Goal: Task Accomplishment & Management: Manage account settings

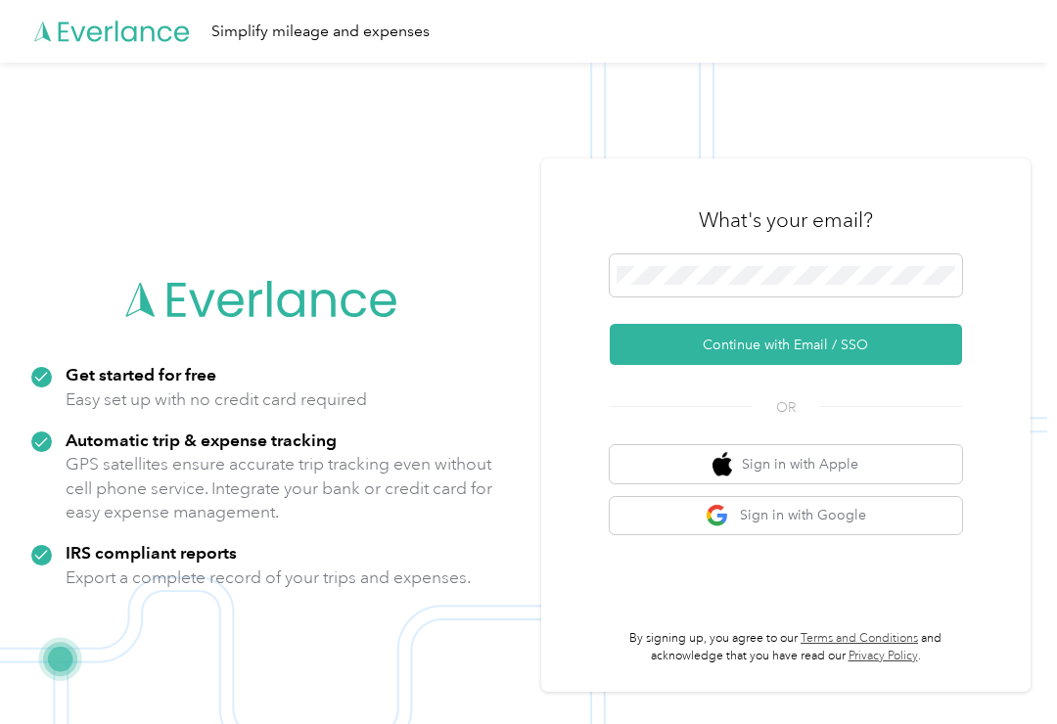
click at [778, 255] on div "What's your email?" at bounding box center [786, 220] width 352 height 69
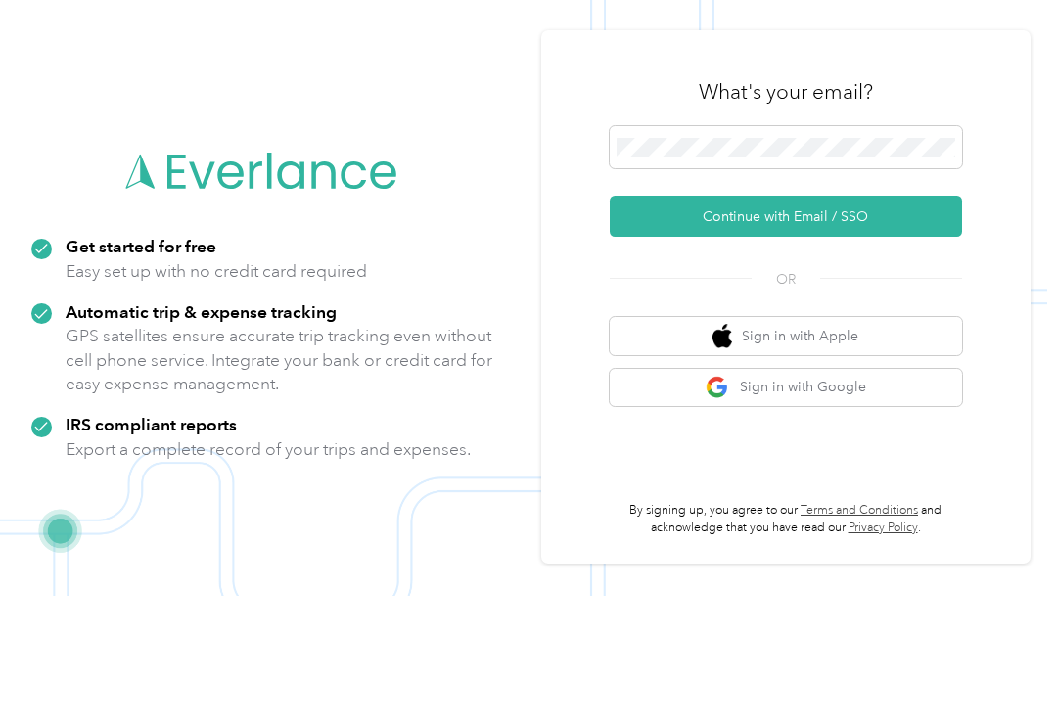
click at [806, 324] on button "Continue with Email / SSO" at bounding box center [786, 344] width 352 height 41
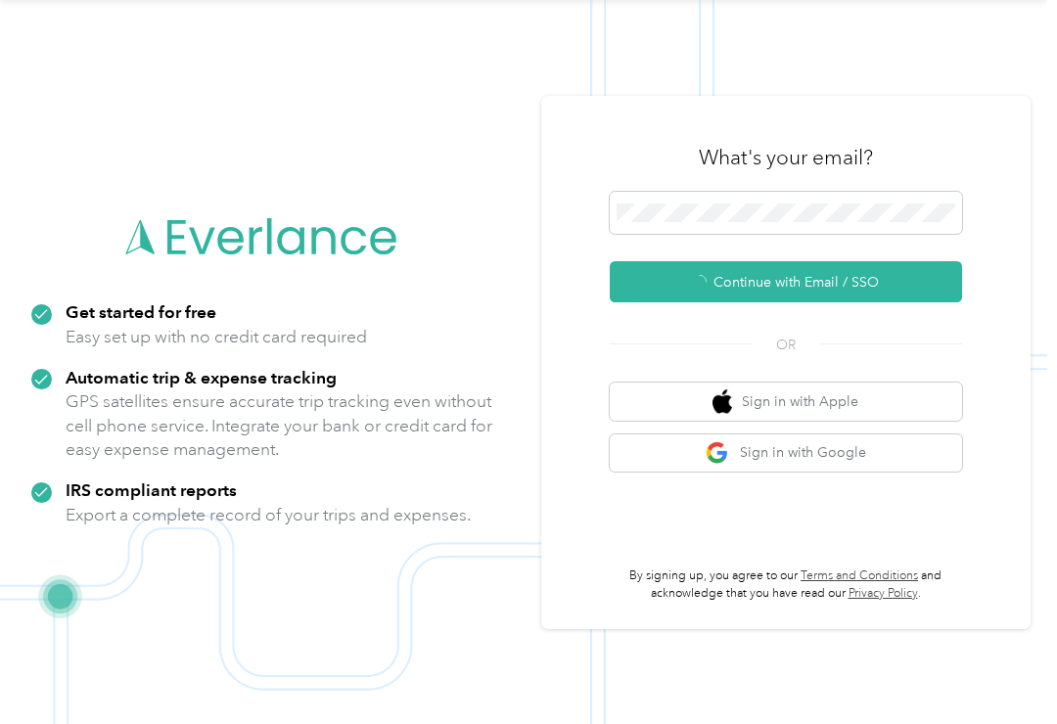
scroll to position [3, 0]
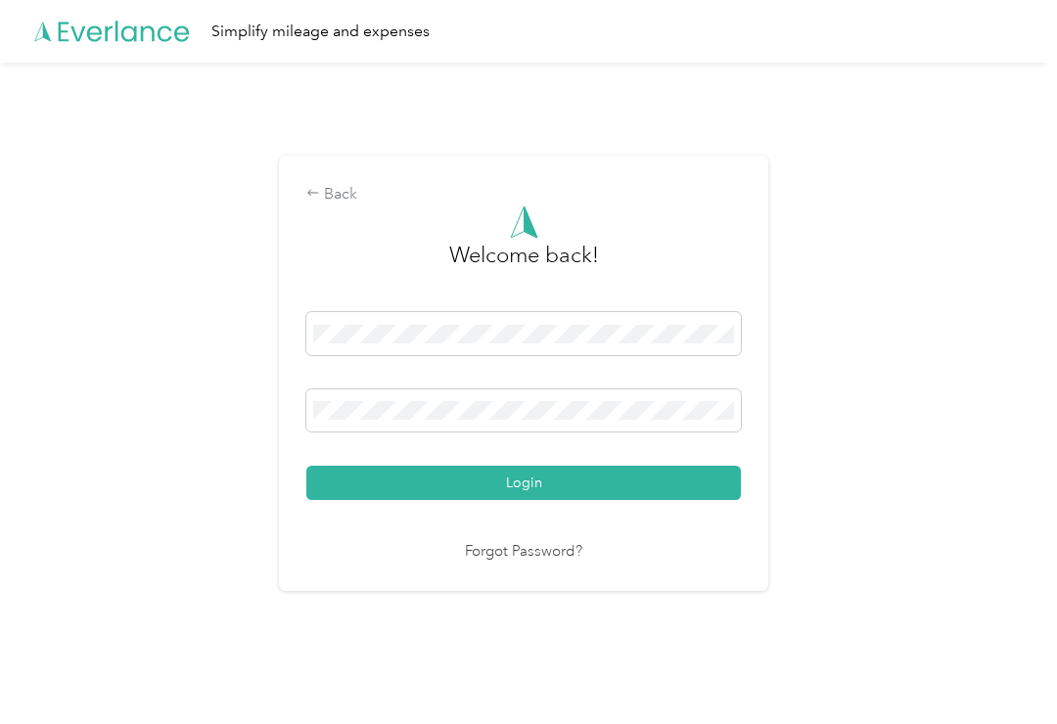
click at [351, 407] on span at bounding box center [523, 411] width 435 height 43
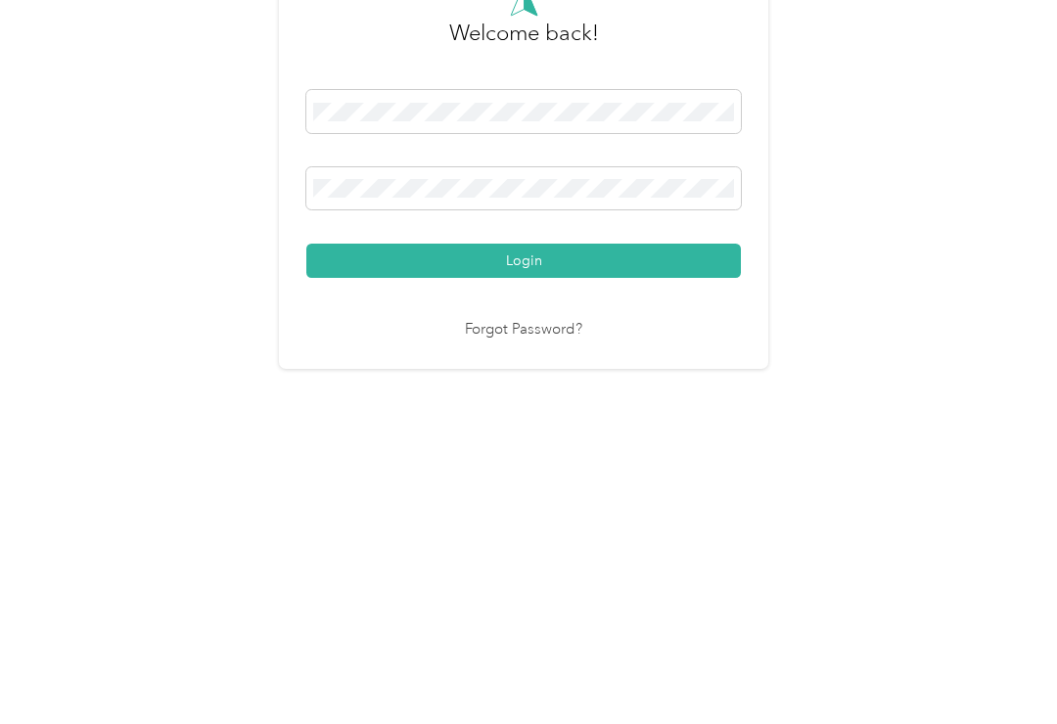
click at [379, 466] on button "Login" at bounding box center [523, 483] width 435 height 34
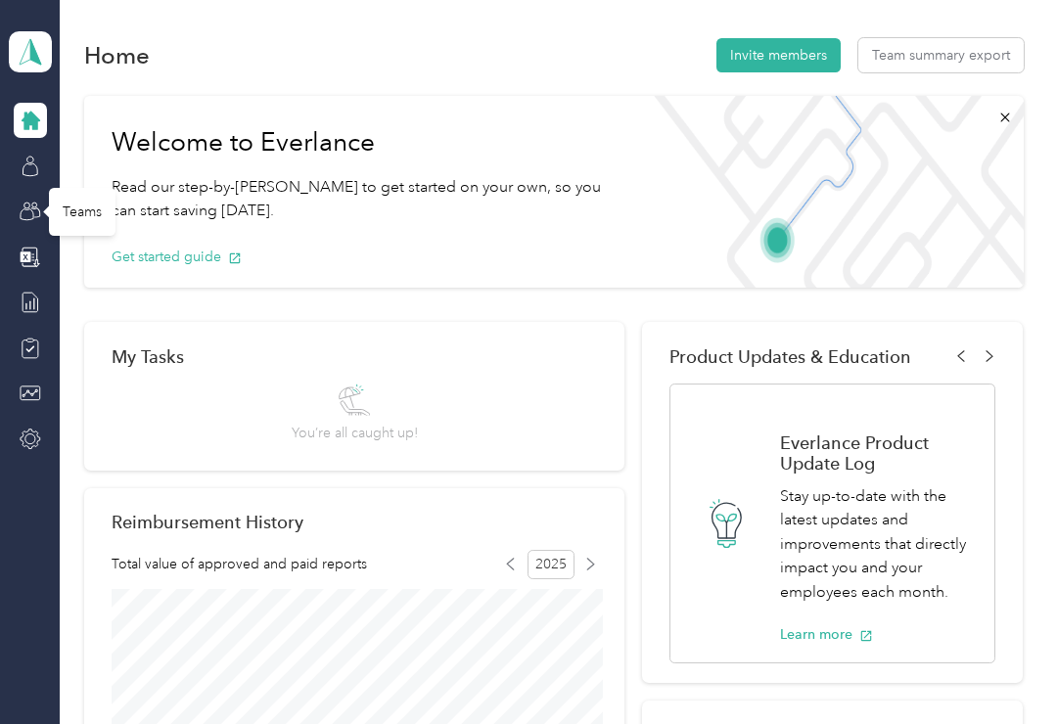
click at [76, 214] on div "Teams" at bounding box center [82, 212] width 67 height 48
click at [90, 212] on div "Teams" at bounding box center [82, 212] width 67 height 48
click at [36, 203] on circle at bounding box center [33, 205] width 5 height 5
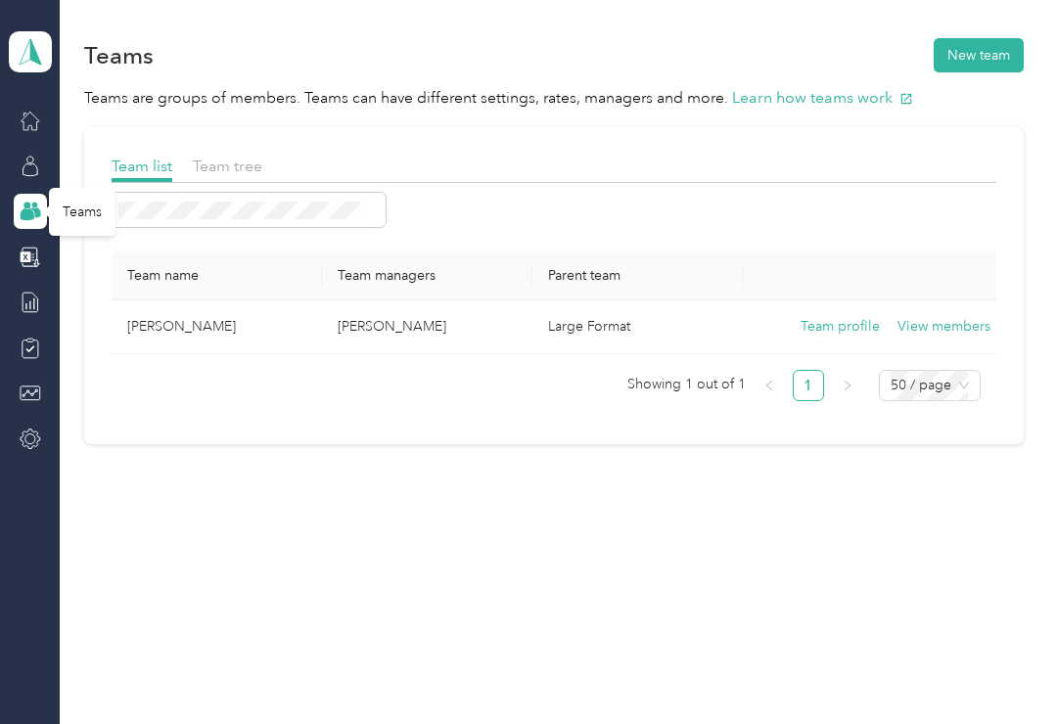
click at [955, 326] on button "View members" at bounding box center [944, 327] width 93 height 22
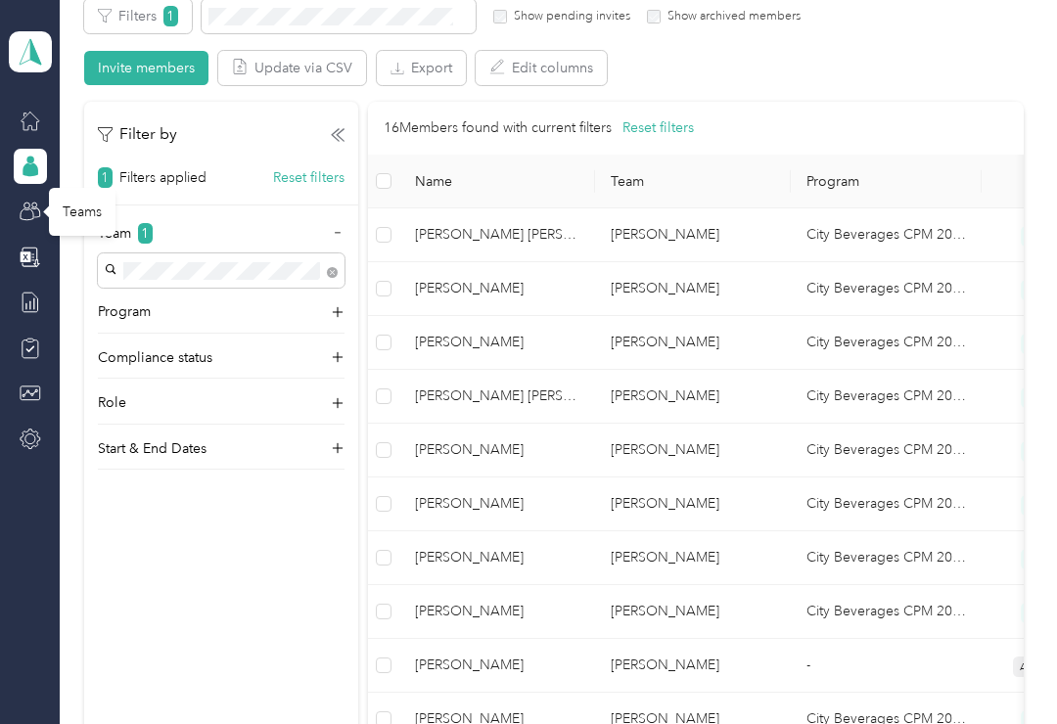
scroll to position [383, 0]
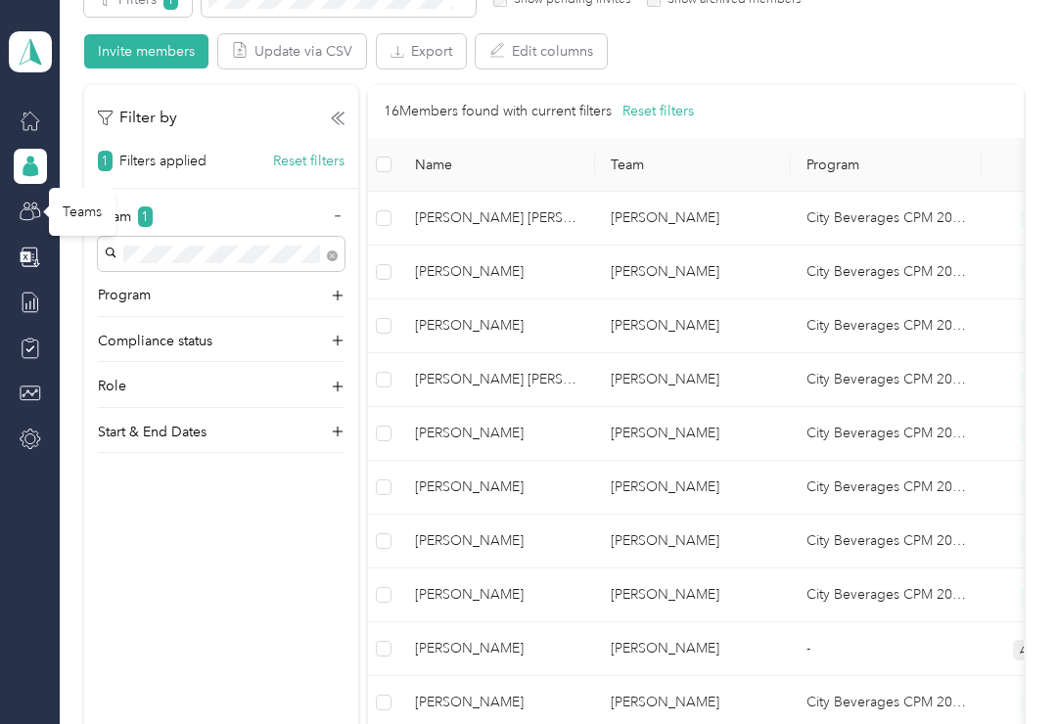
click at [979, 384] on td "City Beverages CPM 2024" at bounding box center [886, 380] width 191 height 54
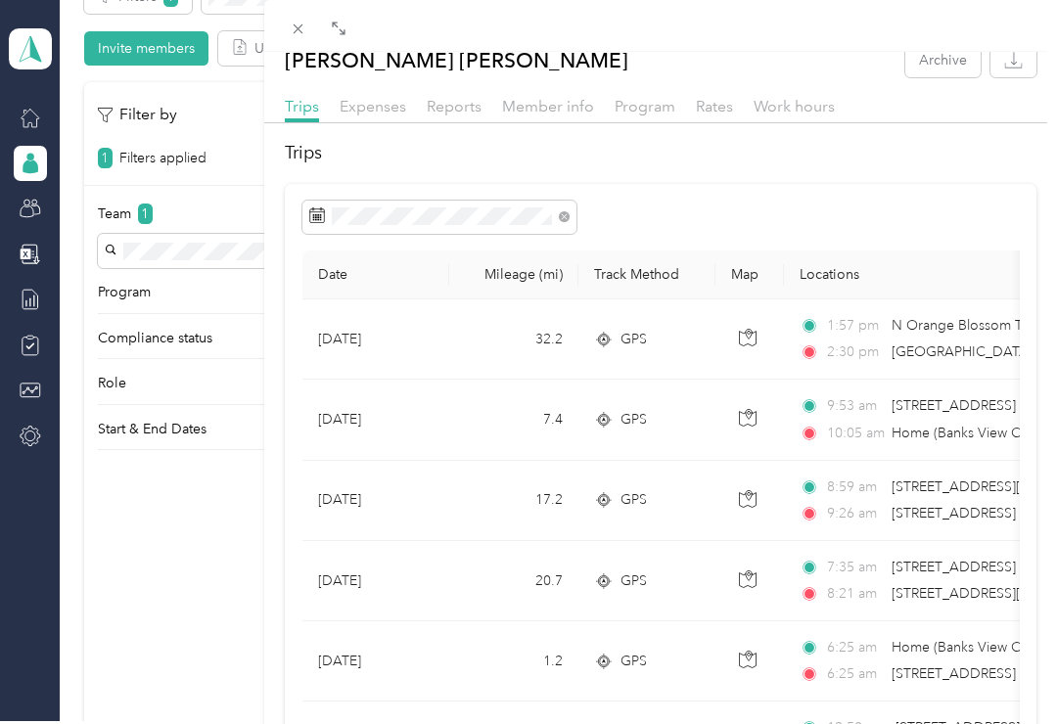
scroll to position [11, 0]
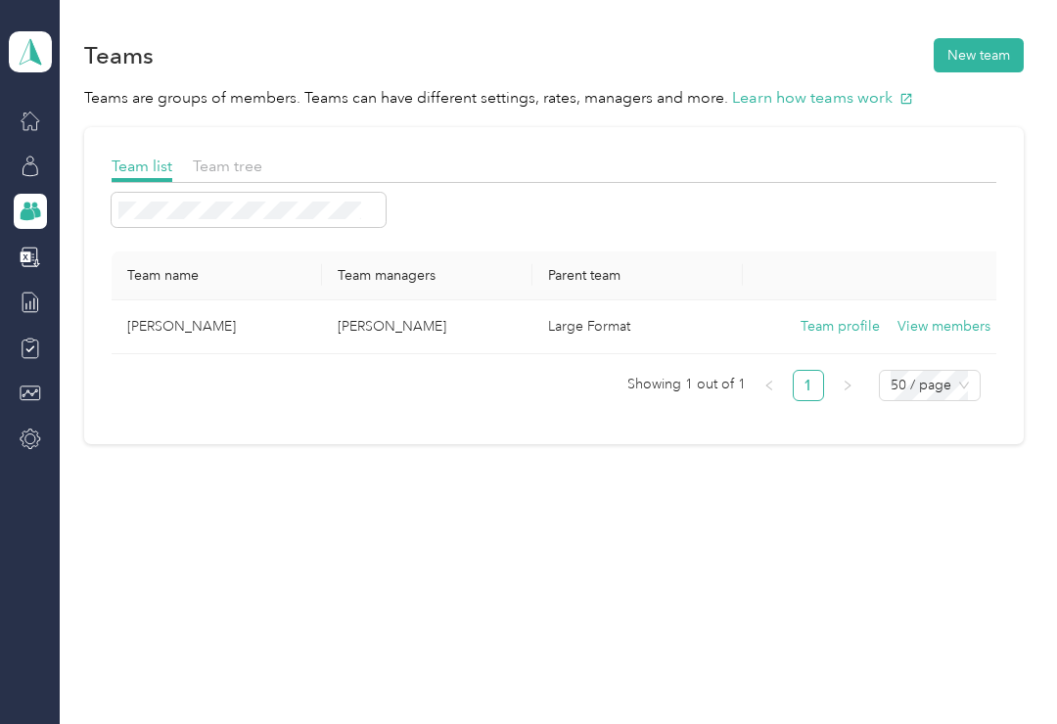
click at [957, 326] on button "View members" at bounding box center [944, 327] width 93 height 22
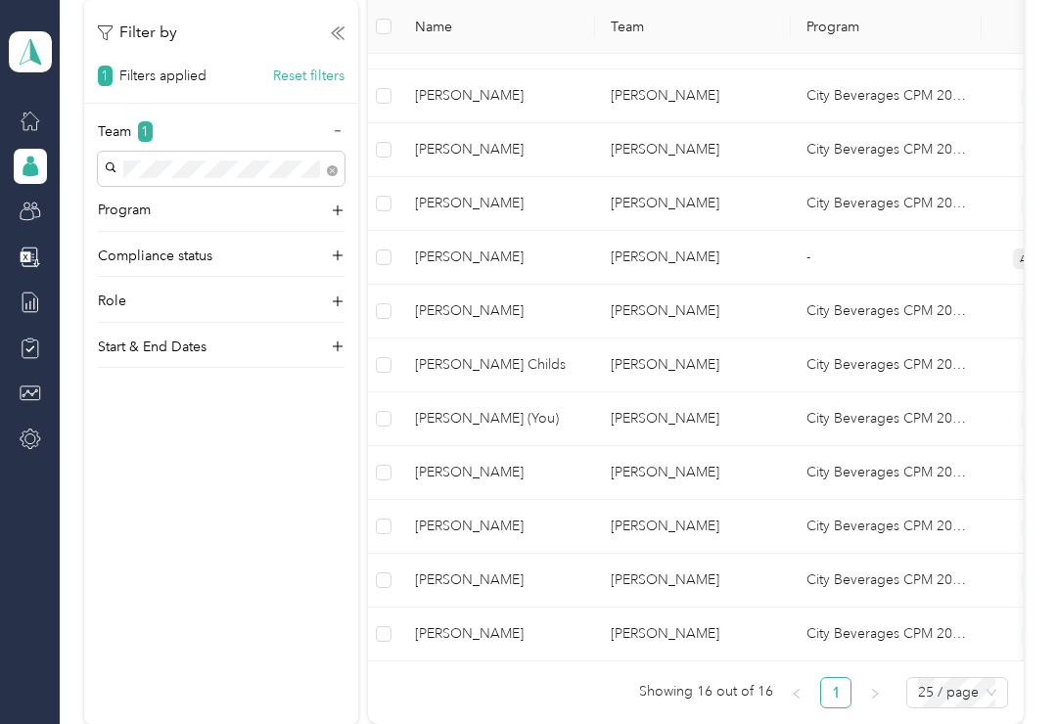
scroll to position [848, 0]
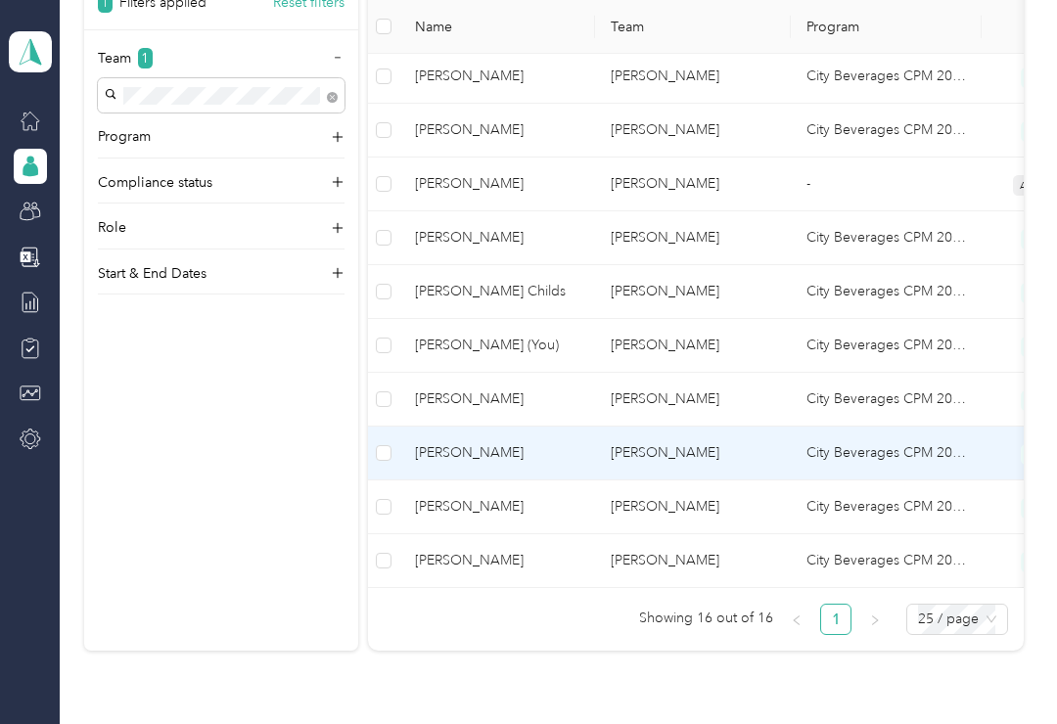
click at [480, 462] on td "[PERSON_NAME]" at bounding box center [497, 454] width 196 height 54
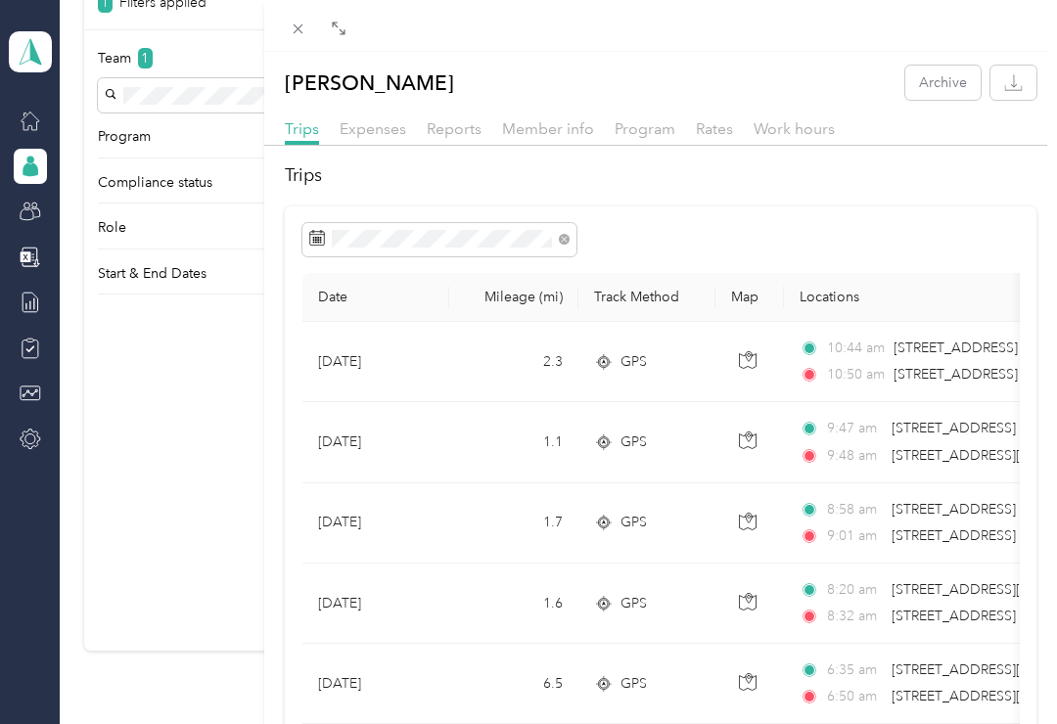
click at [452, 133] on span "Reports" at bounding box center [454, 128] width 55 height 19
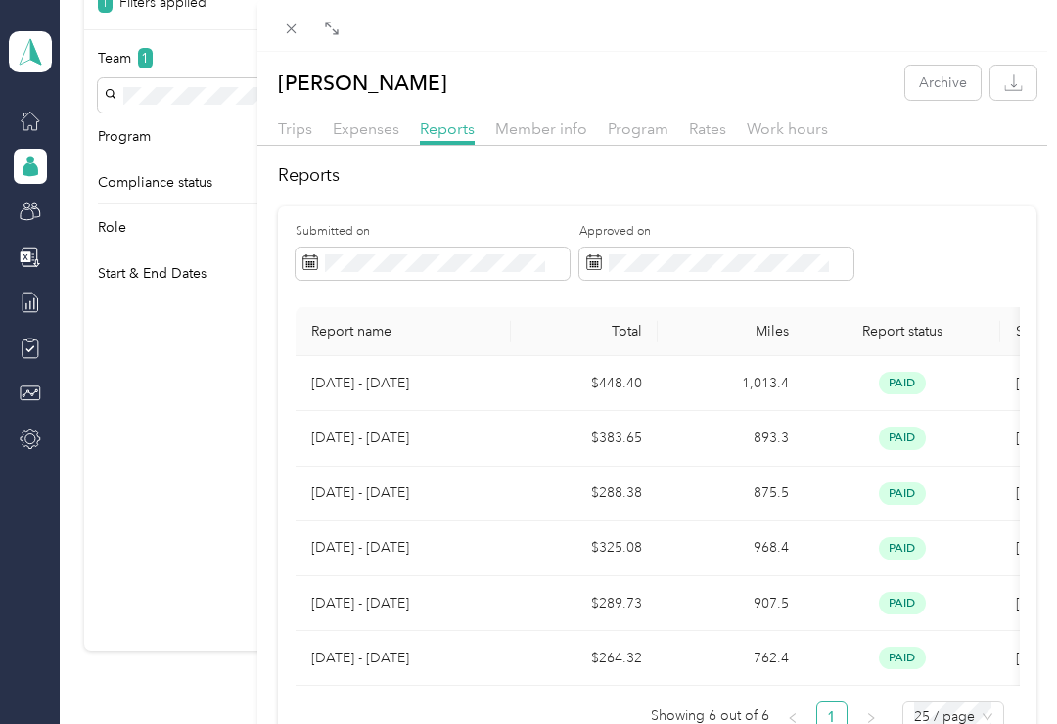
click at [290, 133] on span "Trips" at bounding box center [295, 128] width 34 height 19
